Goal: Transaction & Acquisition: Purchase product/service

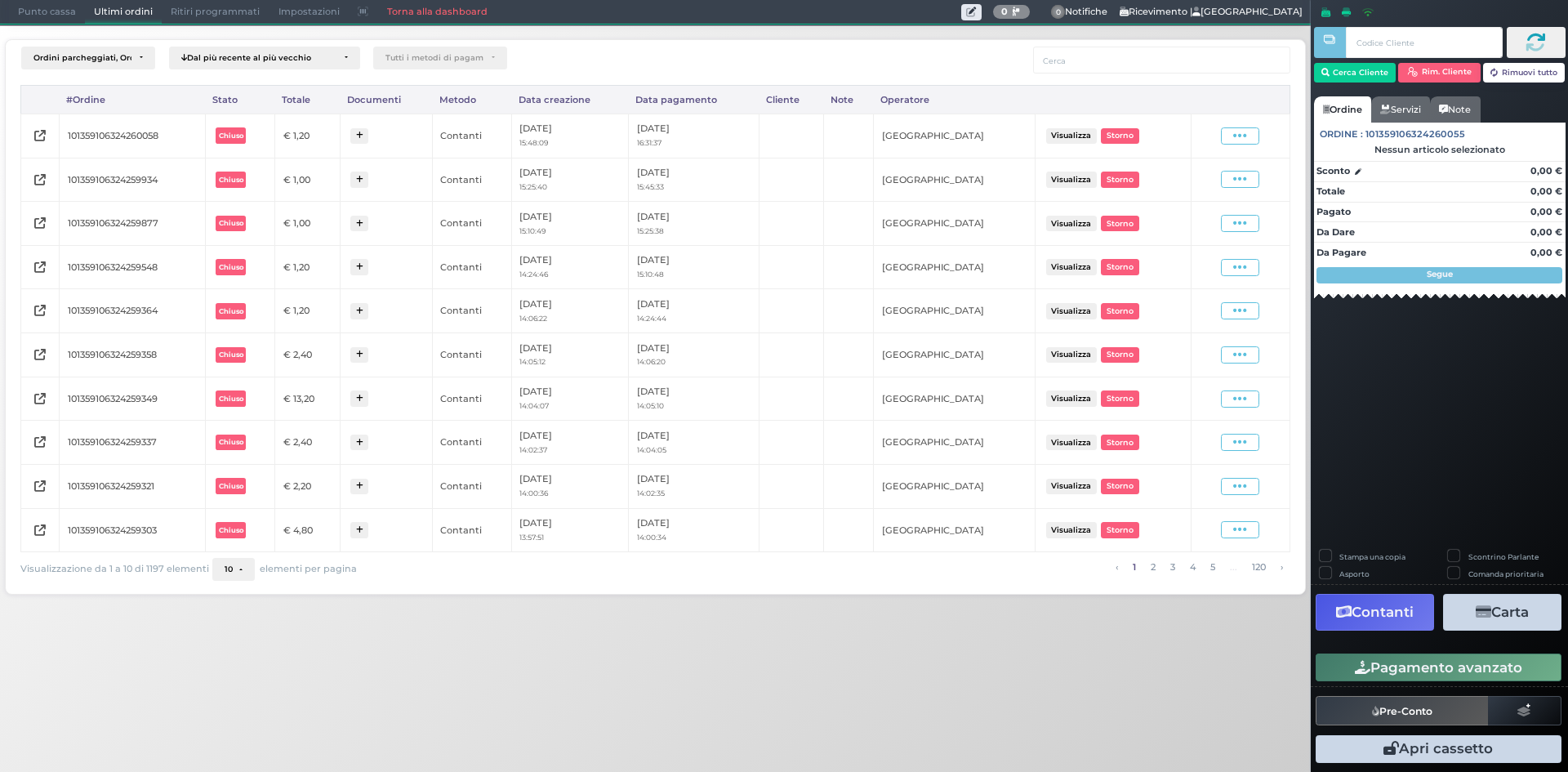
click at [43, 15] on span "Punto cassa" at bounding box center [46, 12] width 76 height 23
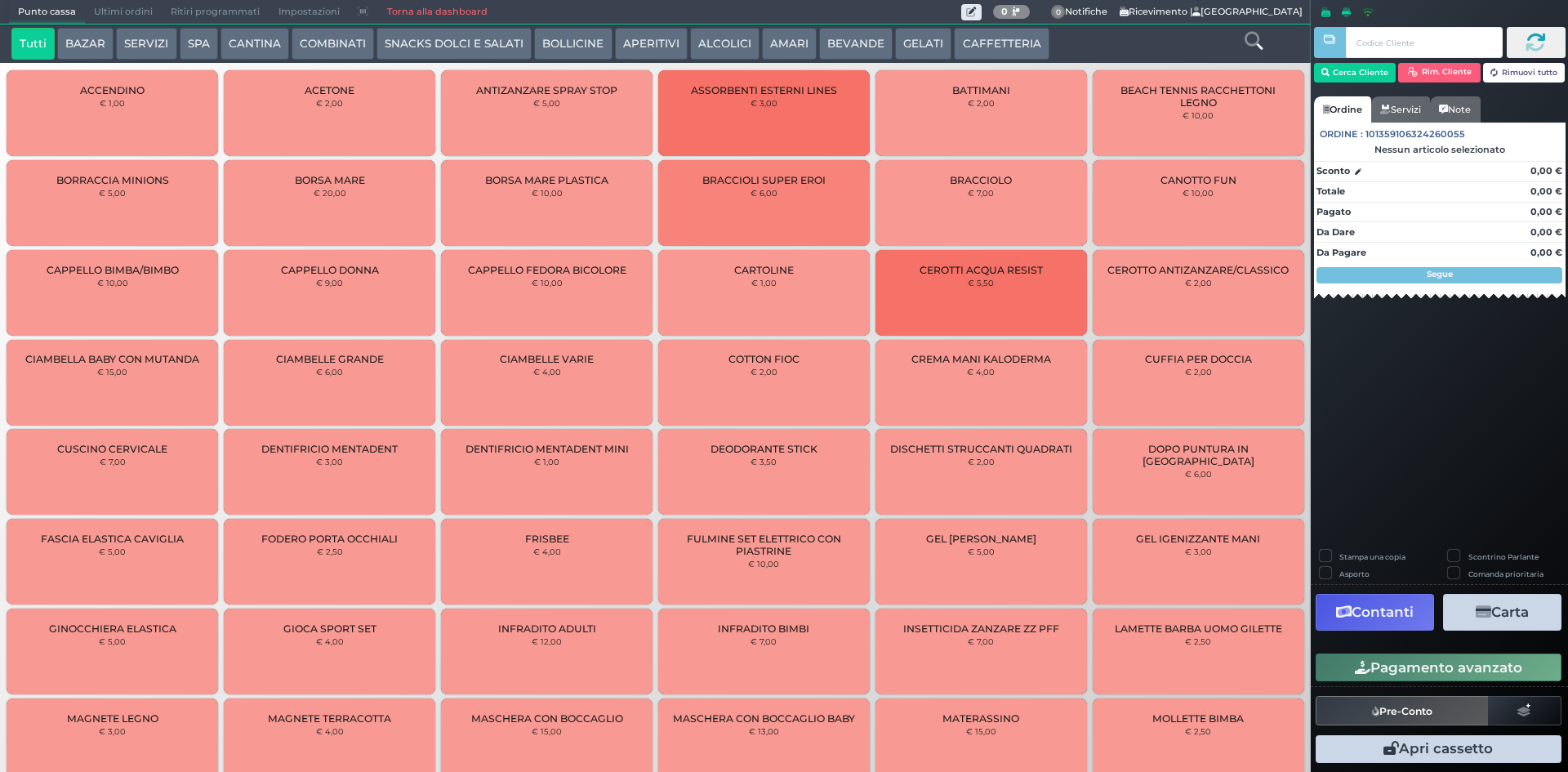
click at [972, 57] on button "CAFFETTERIA" at bounding box center [1002, 44] width 95 height 32
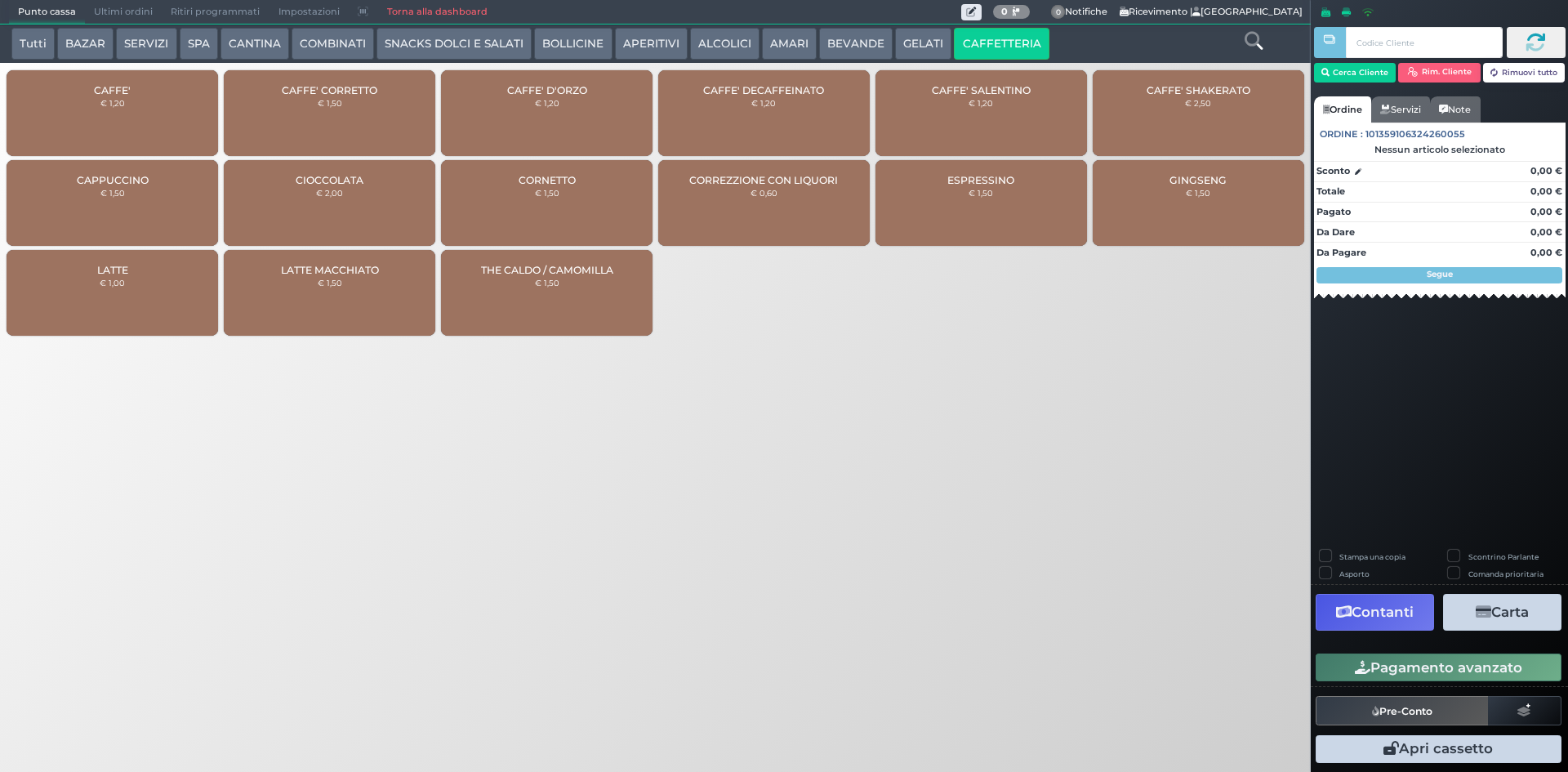
click at [68, 96] on div "CAFFE' € 1,20" at bounding box center [112, 113] width 212 height 86
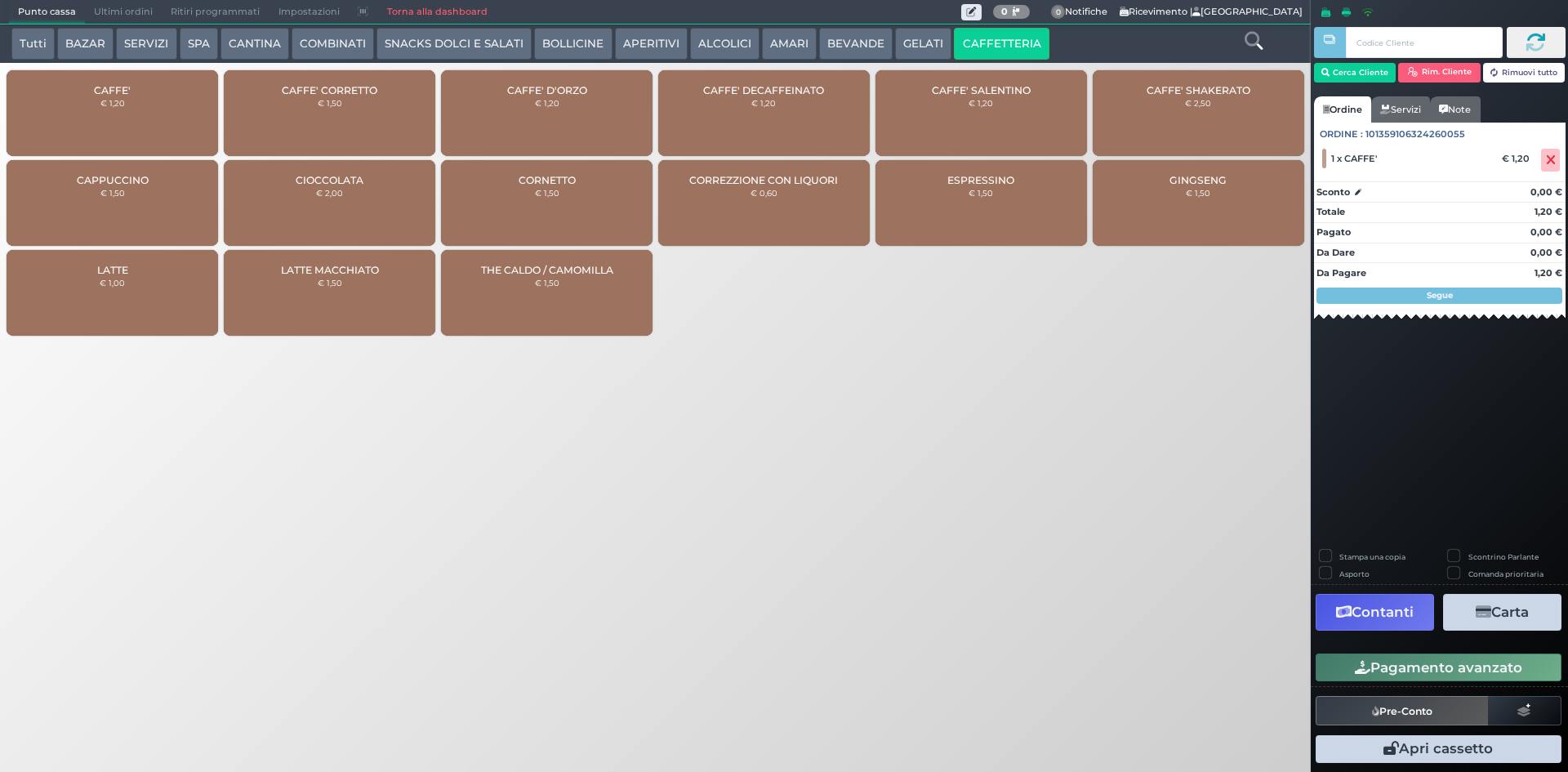
click at [1362, 653] on button "Pagamento avanzato" at bounding box center [1438, 667] width 246 height 28
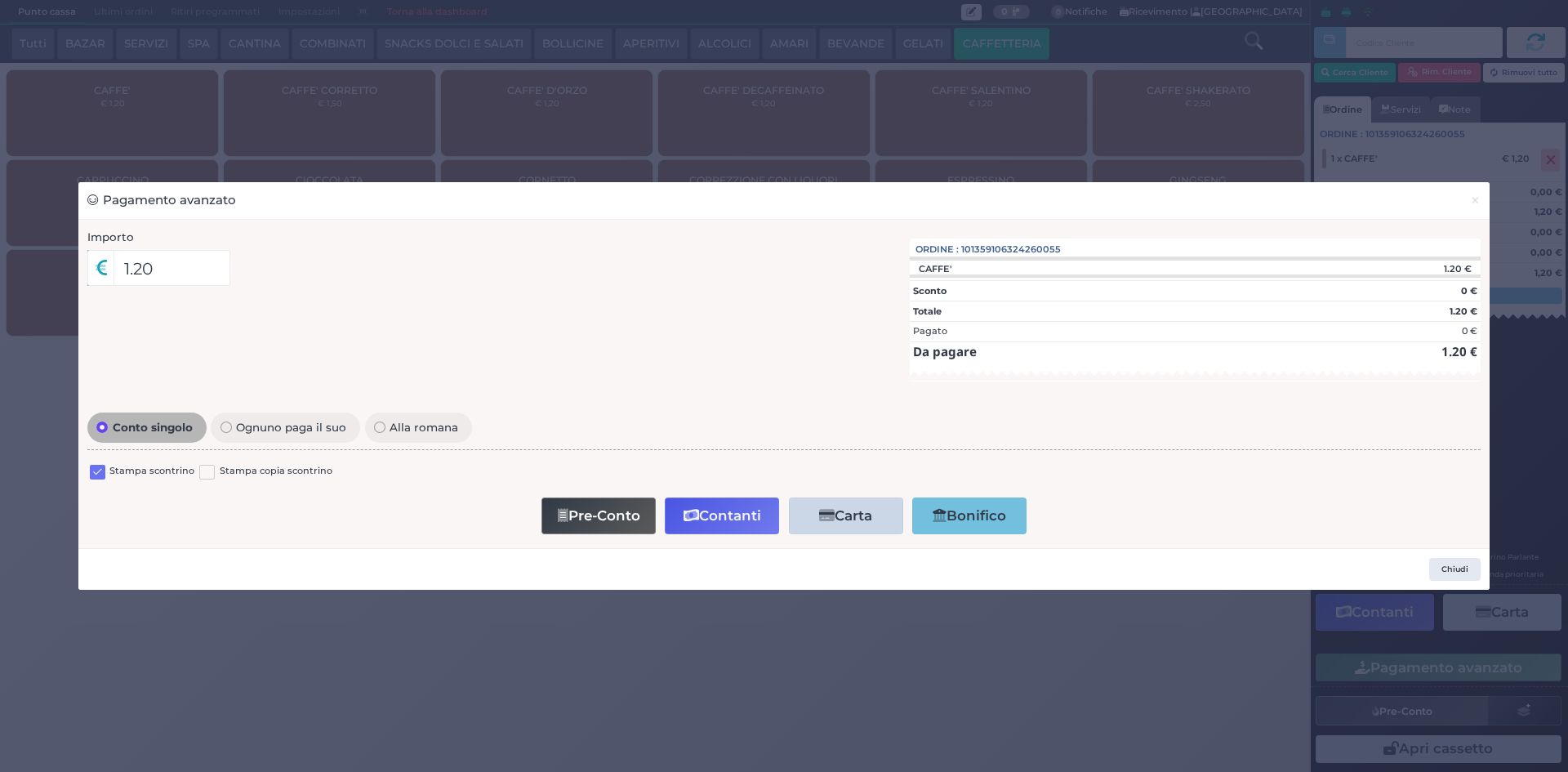
click at [101, 458] on div "Stampa scontrino Stampa copia scontrino" at bounding box center [784, 474] width 1393 height 39
click at [106, 467] on div "Stampa scontrino" at bounding box center [142, 474] width 104 height 19
click at [99, 470] on label at bounding box center [98, 473] width 16 height 16
click at [0, 0] on input "checkbox" at bounding box center [0, 0] width 0 height 0
click at [677, 513] on button "Contanti" at bounding box center [721, 516] width 115 height 37
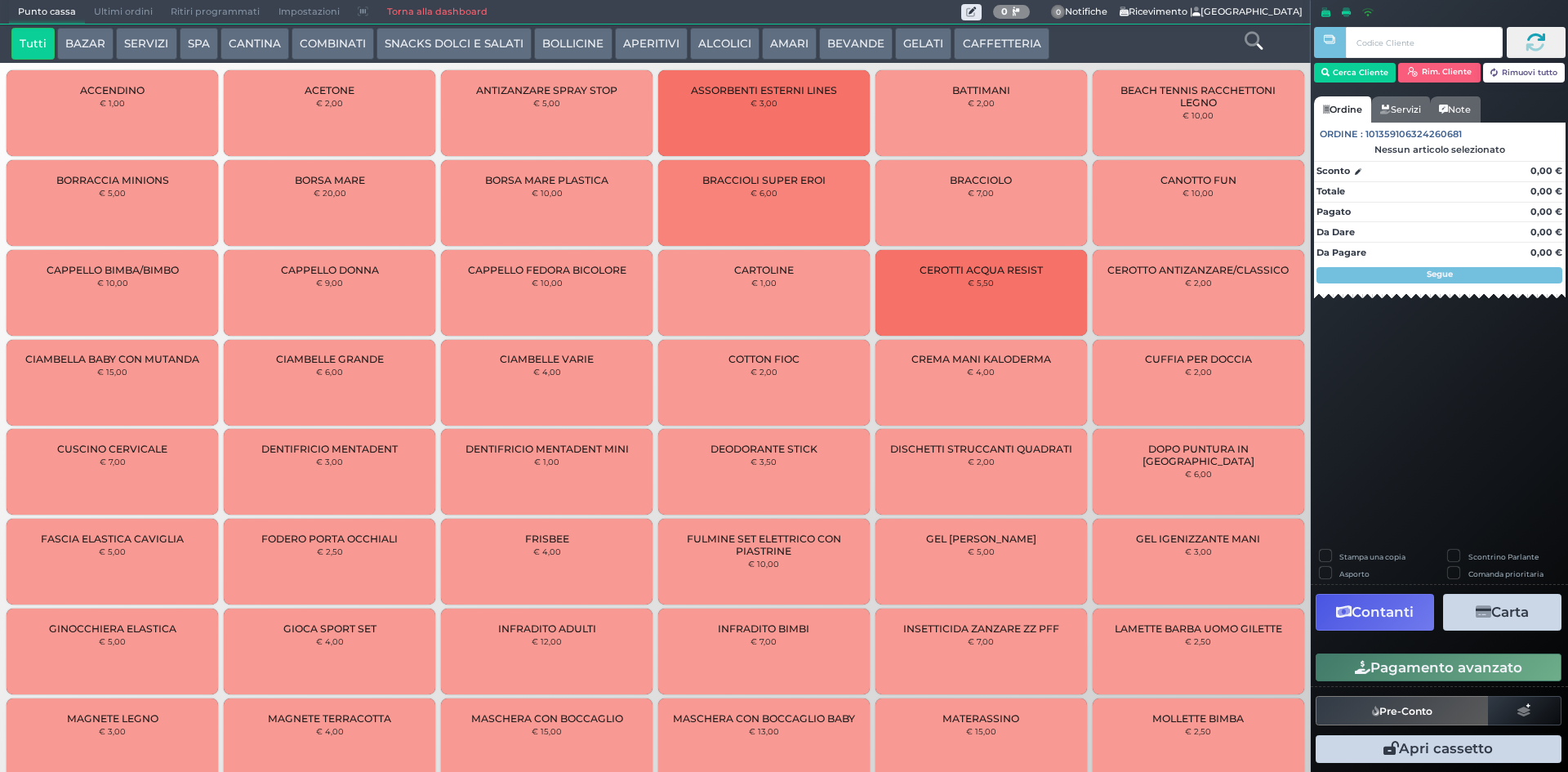
click at [143, 6] on span "Ultimi ordini" at bounding box center [123, 12] width 77 height 23
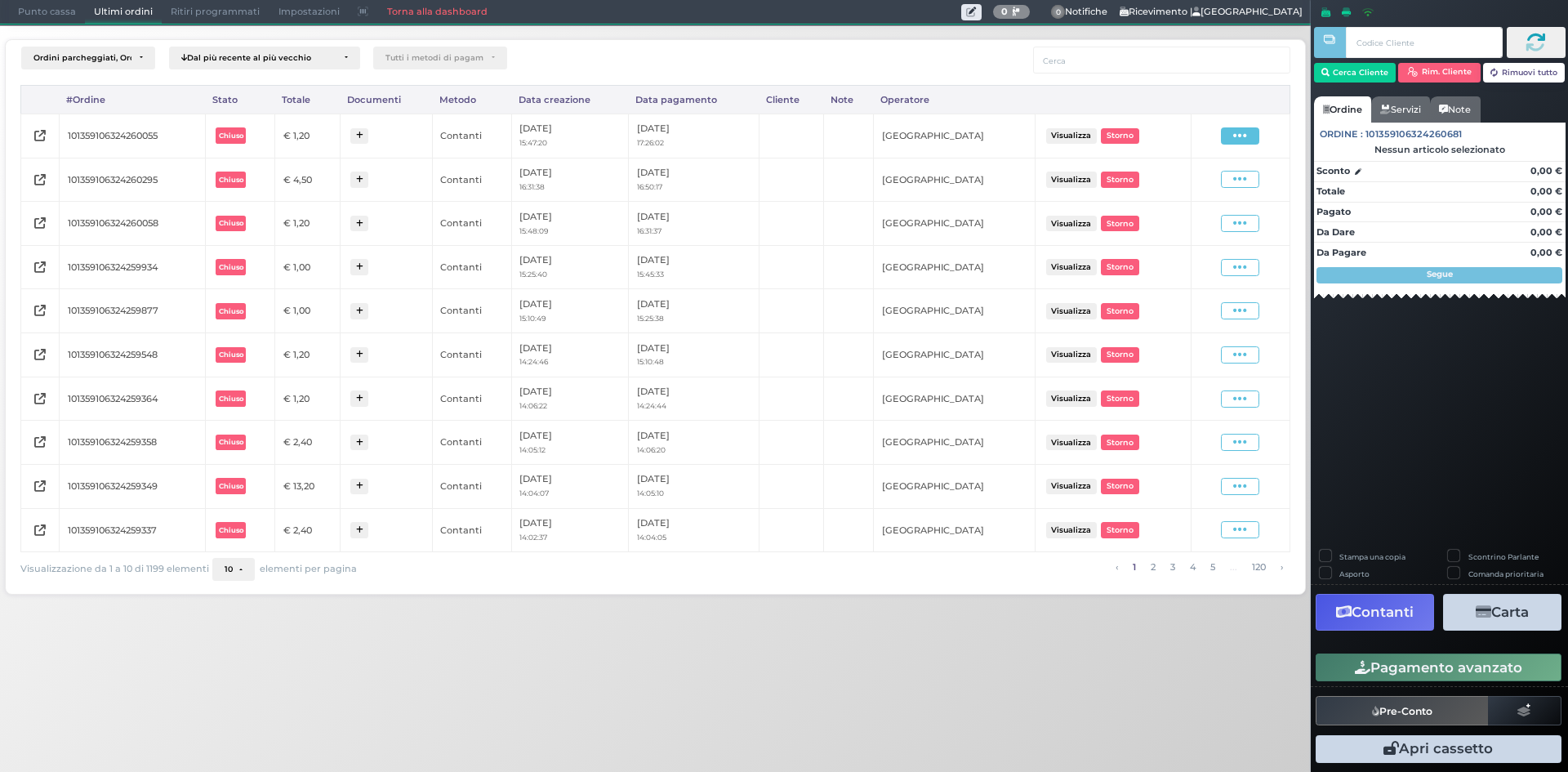
drag, startPoint x: 1255, startPoint y: 138, endPoint x: 1216, endPoint y: 165, distance: 47.4
click at [1255, 138] on span at bounding box center [1241, 137] width 39 height 18
click at [1209, 179] on span "Ristampa Pre-Conto" at bounding box center [1200, 183] width 67 height 28
drag, startPoint x: 1209, startPoint y: 179, endPoint x: 1213, endPoint y: 112, distance: 67.1
click at [1213, 112] on div at bounding box center [1241, 107] width 98 height 14
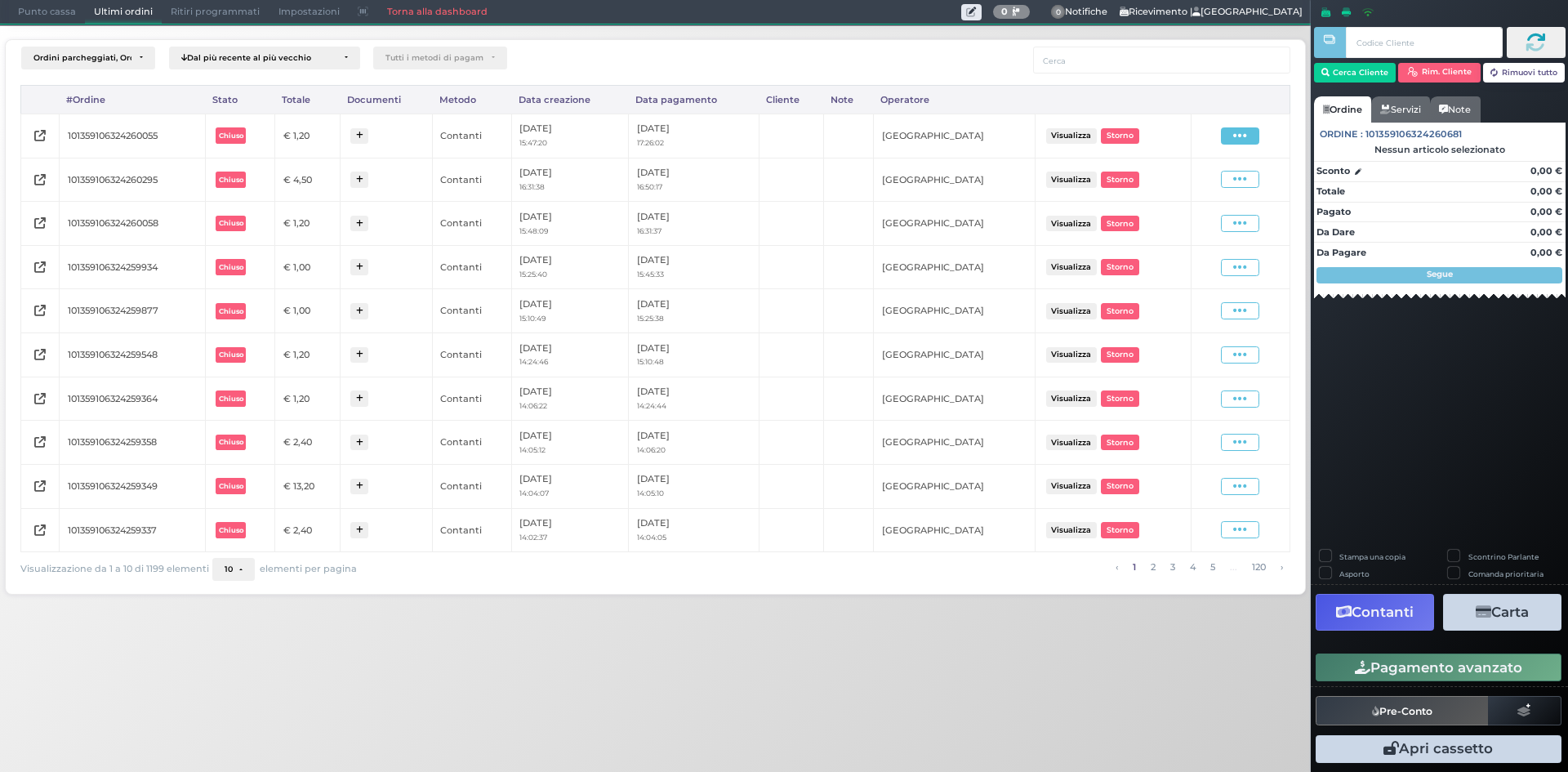
click at [1234, 137] on icon at bounding box center [1241, 136] width 14 height 16
click at [1214, 186] on span "Ristampa Pre-Conto" at bounding box center [1200, 183] width 67 height 28
click at [53, 13] on span "Punto cassa" at bounding box center [46, 12] width 76 height 23
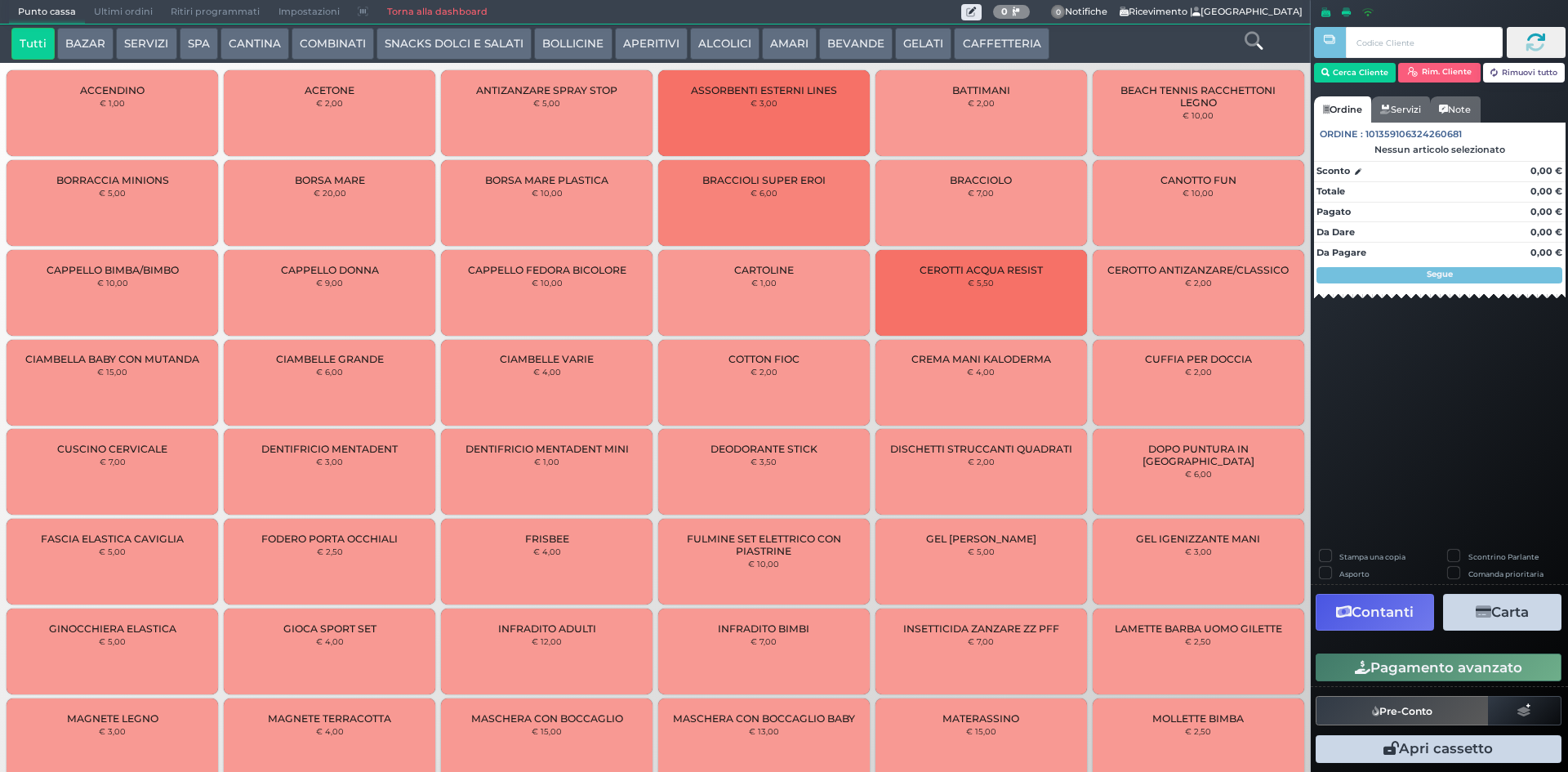
click at [133, 9] on span "Ultimi ordini" at bounding box center [123, 12] width 77 height 23
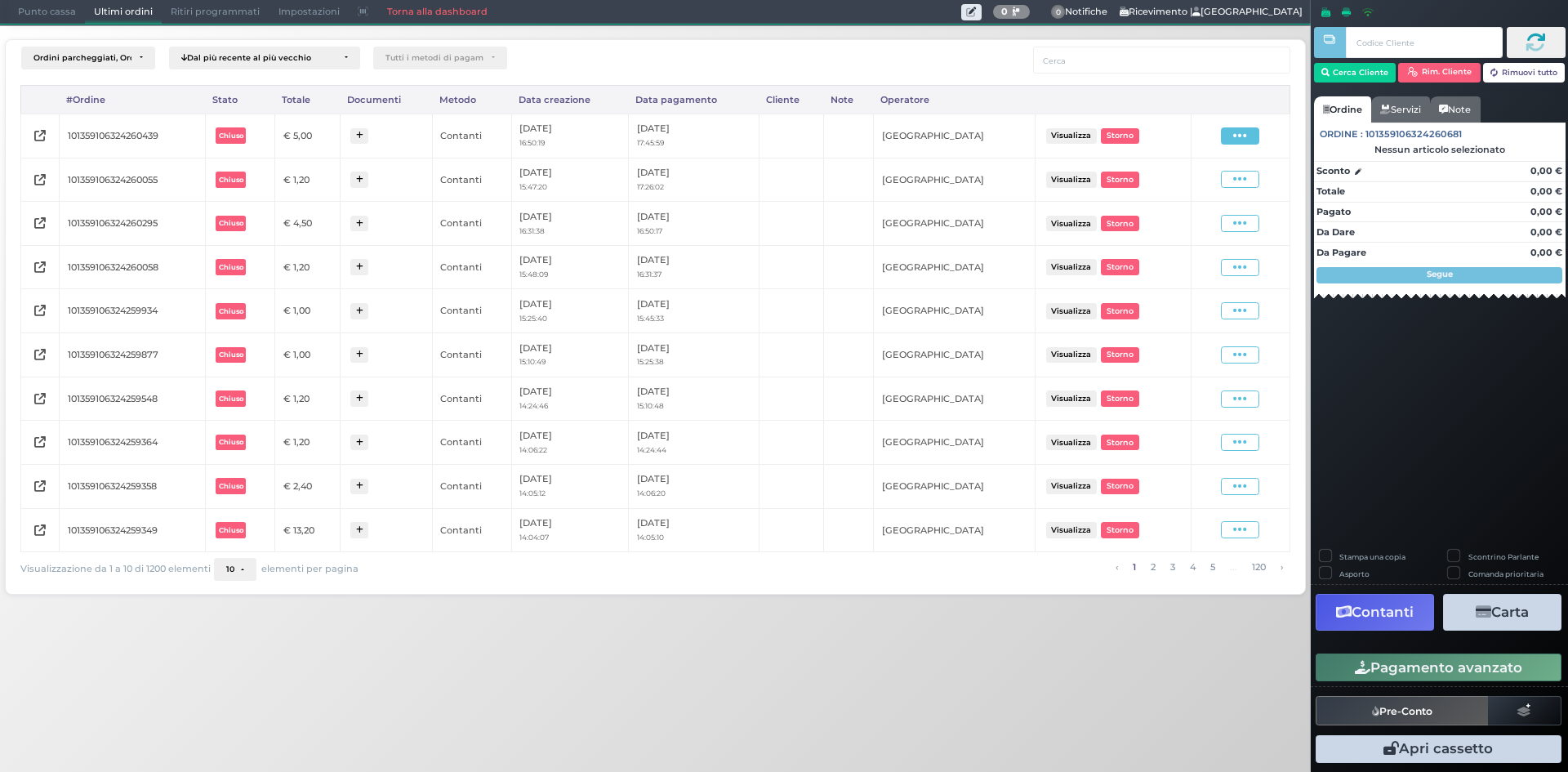
click at [1224, 134] on span at bounding box center [1241, 137] width 39 height 18
click at [1189, 186] on span "Ristampa Pre-Conto" at bounding box center [1200, 183] width 67 height 28
click at [67, 19] on span "Punto cassa" at bounding box center [46, 12] width 76 height 23
